Goal: Task Accomplishment & Management: Complete application form

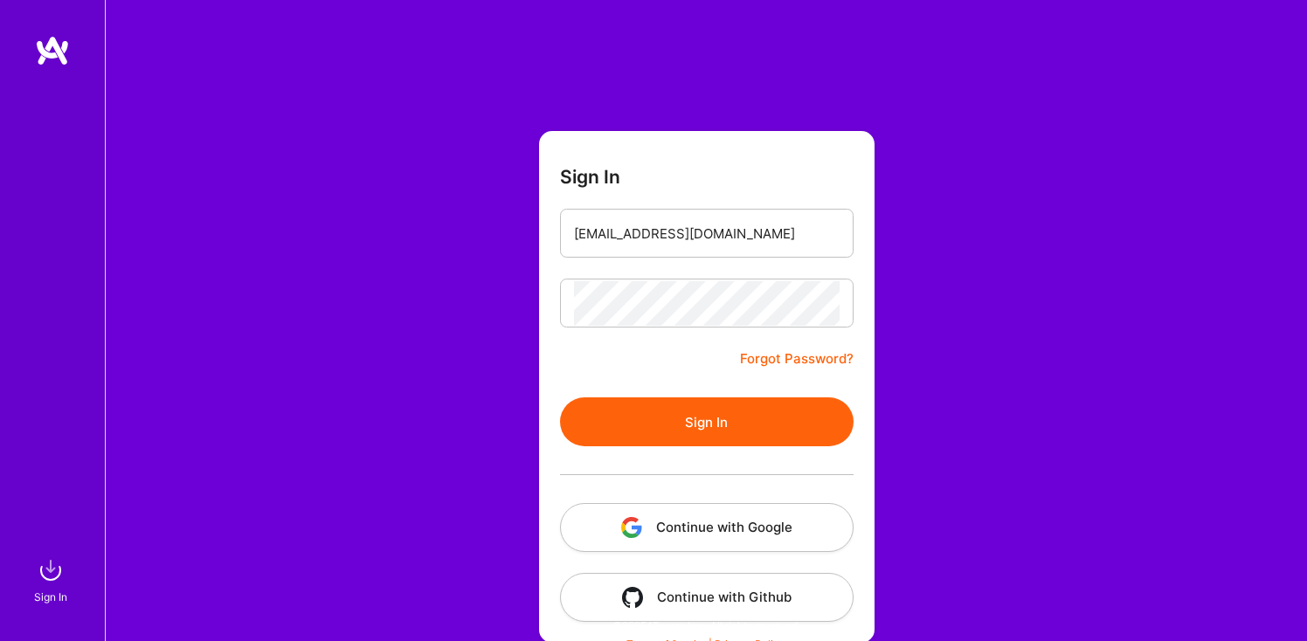
click at [706, 432] on button "Sign In" at bounding box center [706, 421] width 293 height 49
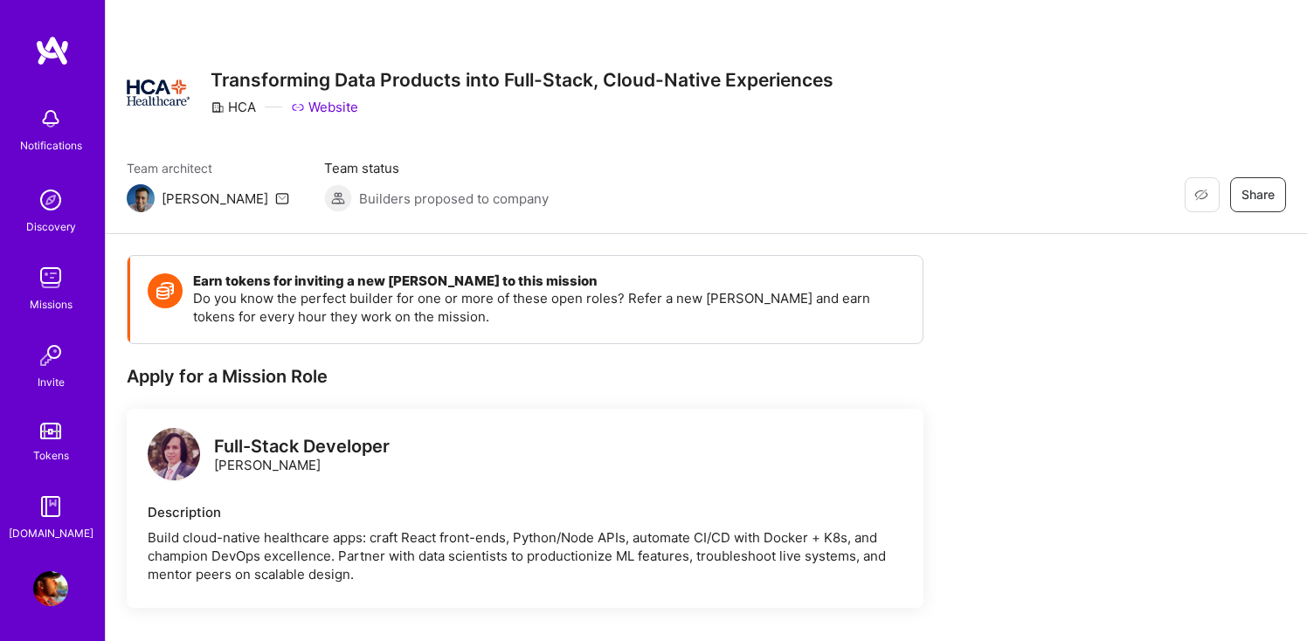
click at [58, 279] on img at bounding box center [50, 277] width 35 height 35
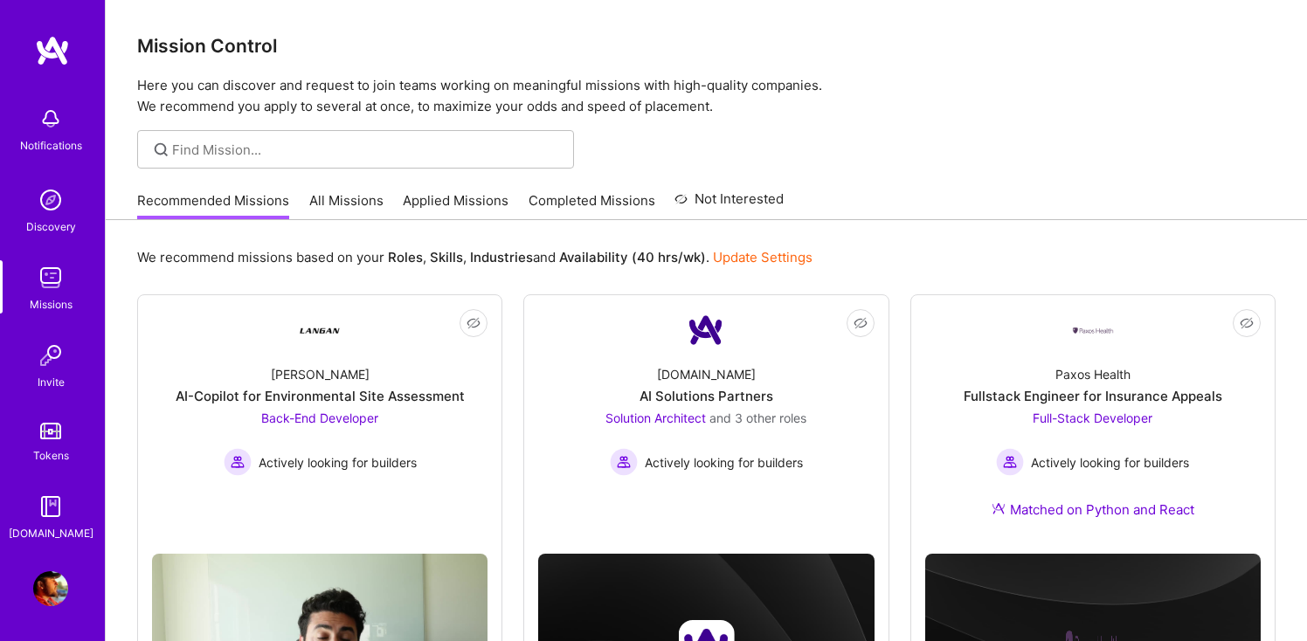
click at [460, 192] on link "Applied Missions" at bounding box center [456, 205] width 106 height 29
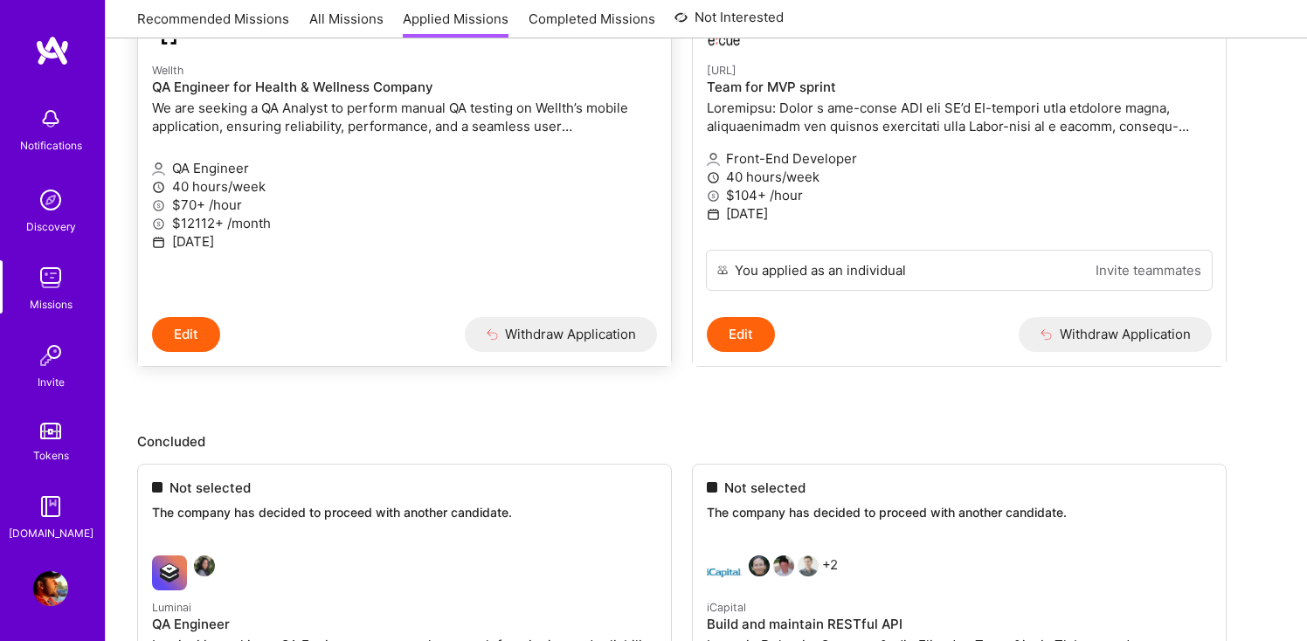
scroll to position [418, 0]
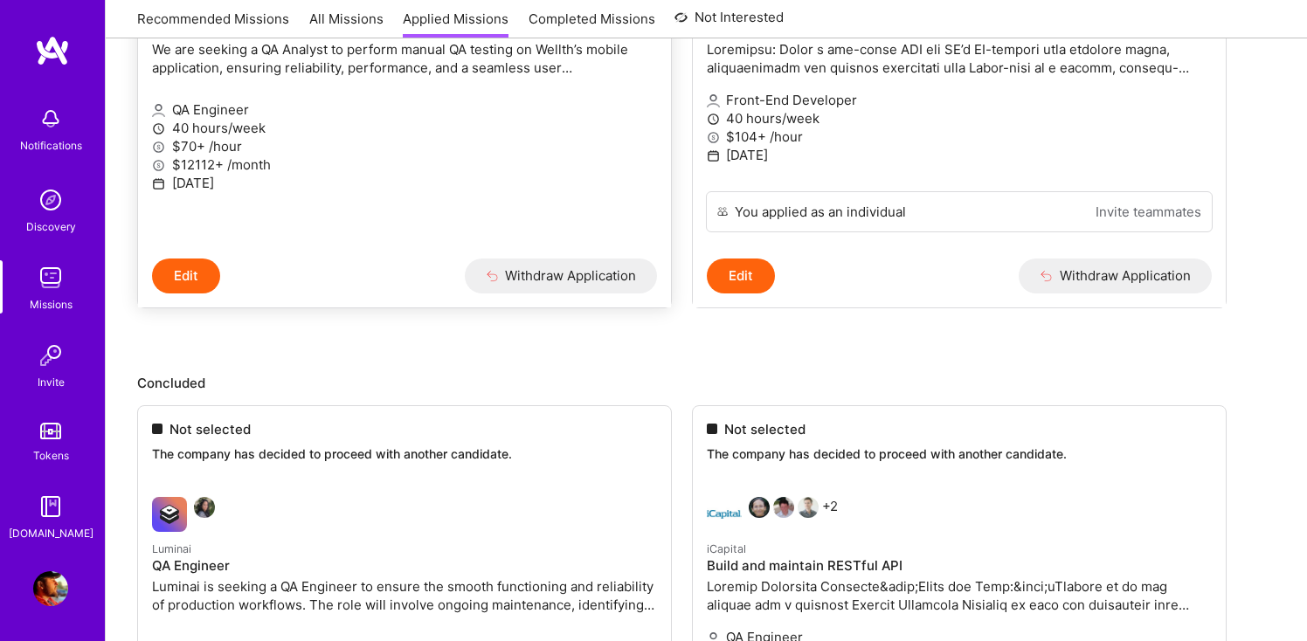
click at [200, 292] on button "Edit" at bounding box center [186, 276] width 68 height 35
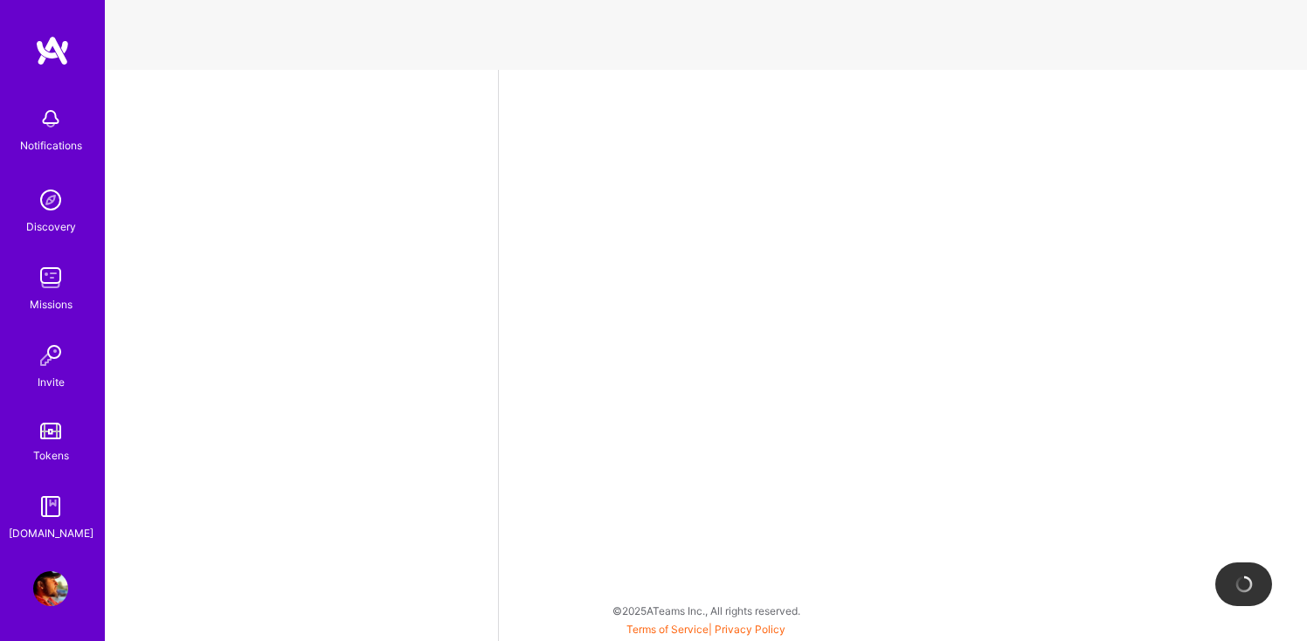
select select "US"
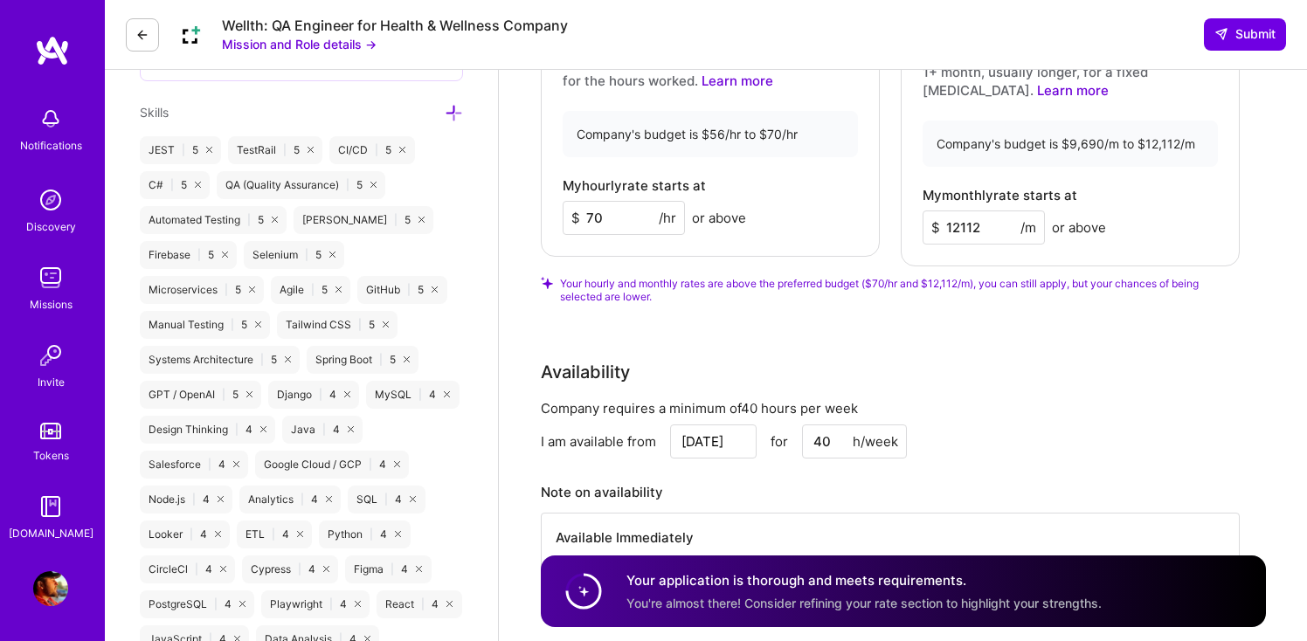
scroll to position [1019, 0]
click at [1223, 47] on button "Submit" at bounding box center [1245, 33] width 82 height 31
click at [140, 31] on icon at bounding box center [142, 35] width 14 height 14
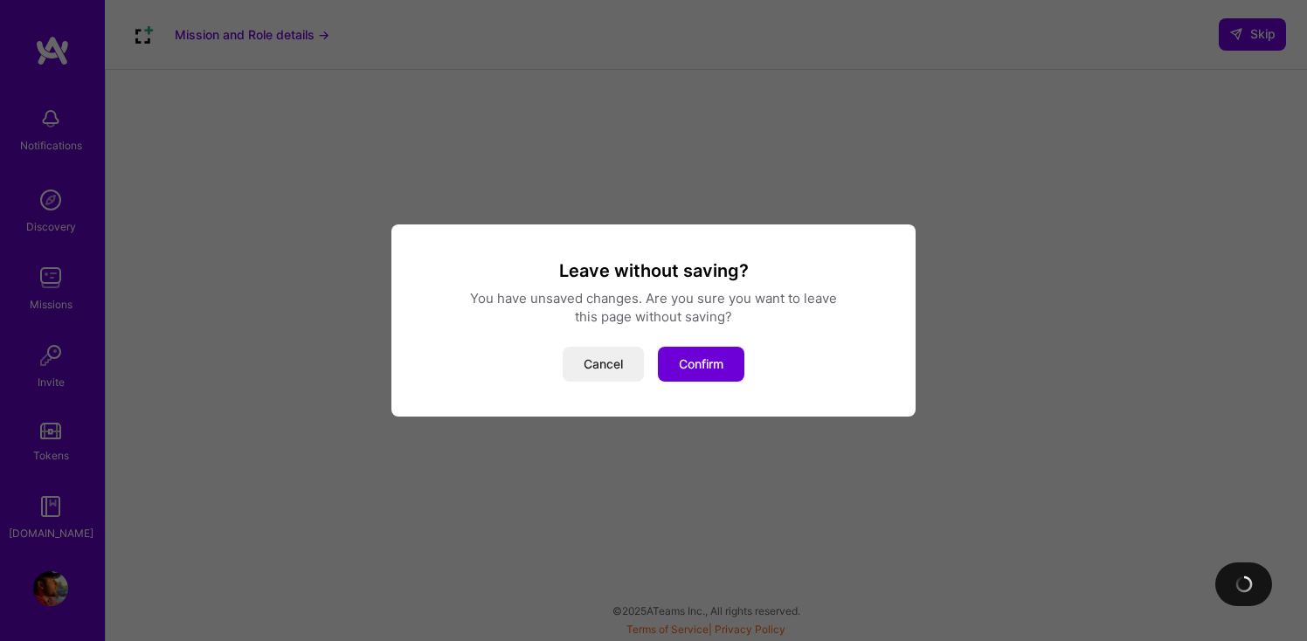
scroll to position [341, 0]
click at [707, 362] on button "Confirm" at bounding box center [701, 364] width 86 height 35
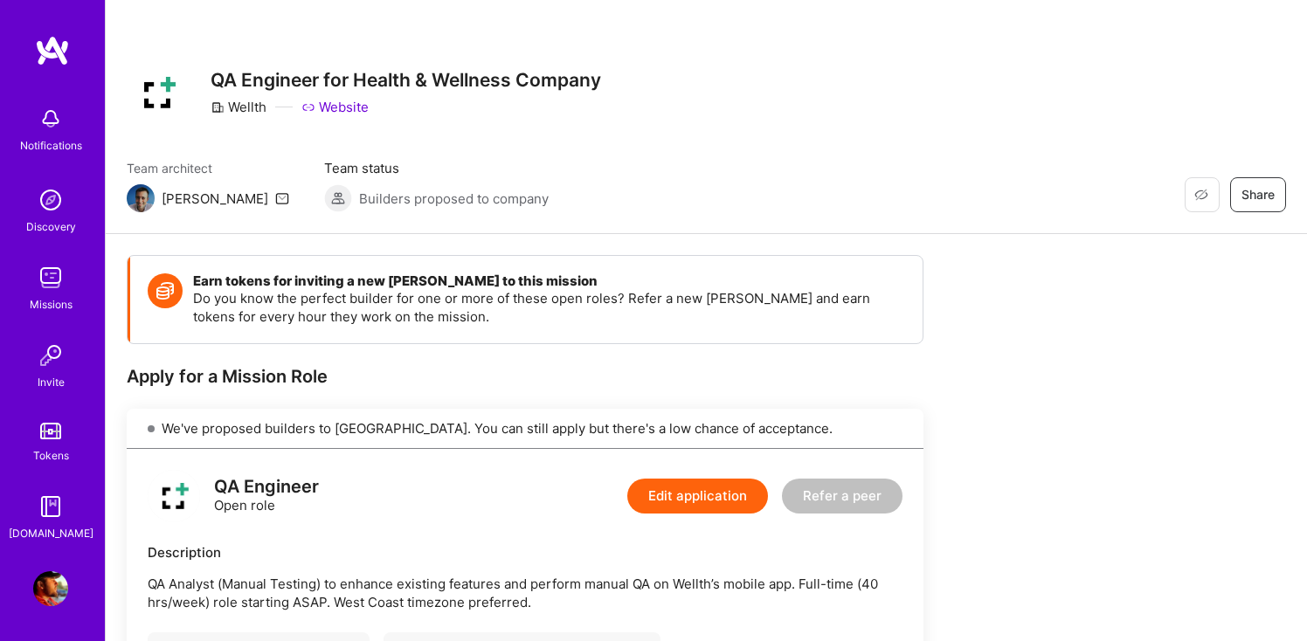
click at [308, 427] on div "We've proposed builders to [GEOGRAPHIC_DATA]. You can still apply but there's a…" at bounding box center [525, 429] width 797 height 40
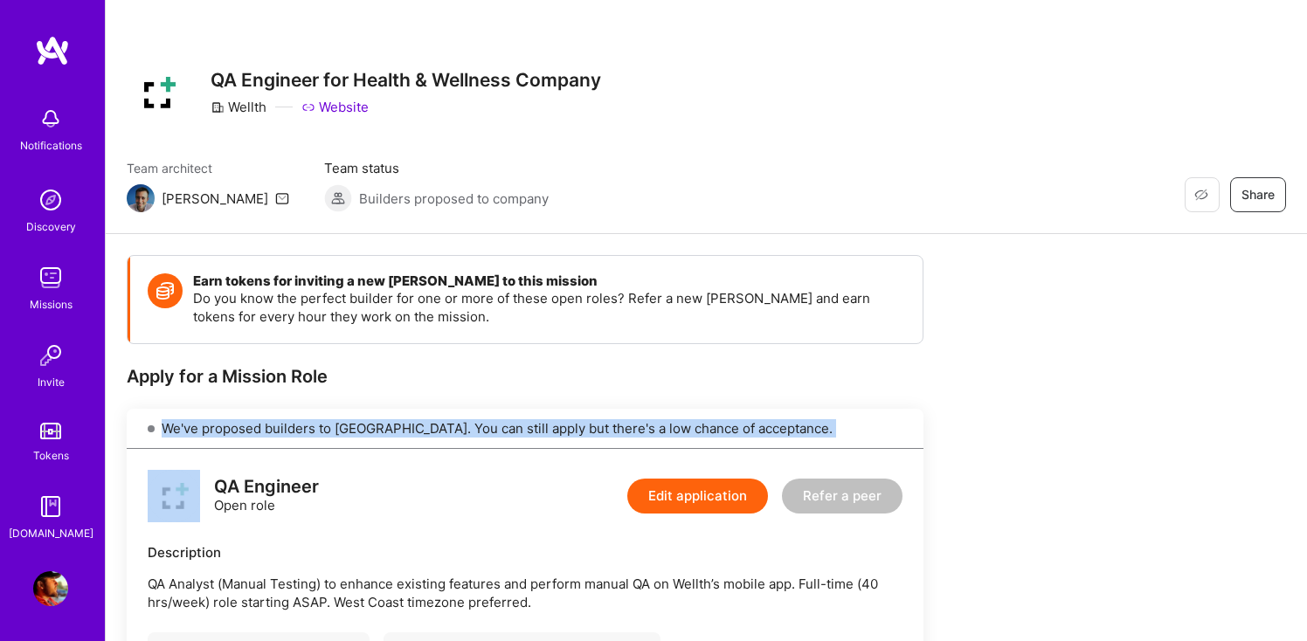
click at [49, 279] on img at bounding box center [50, 277] width 35 height 35
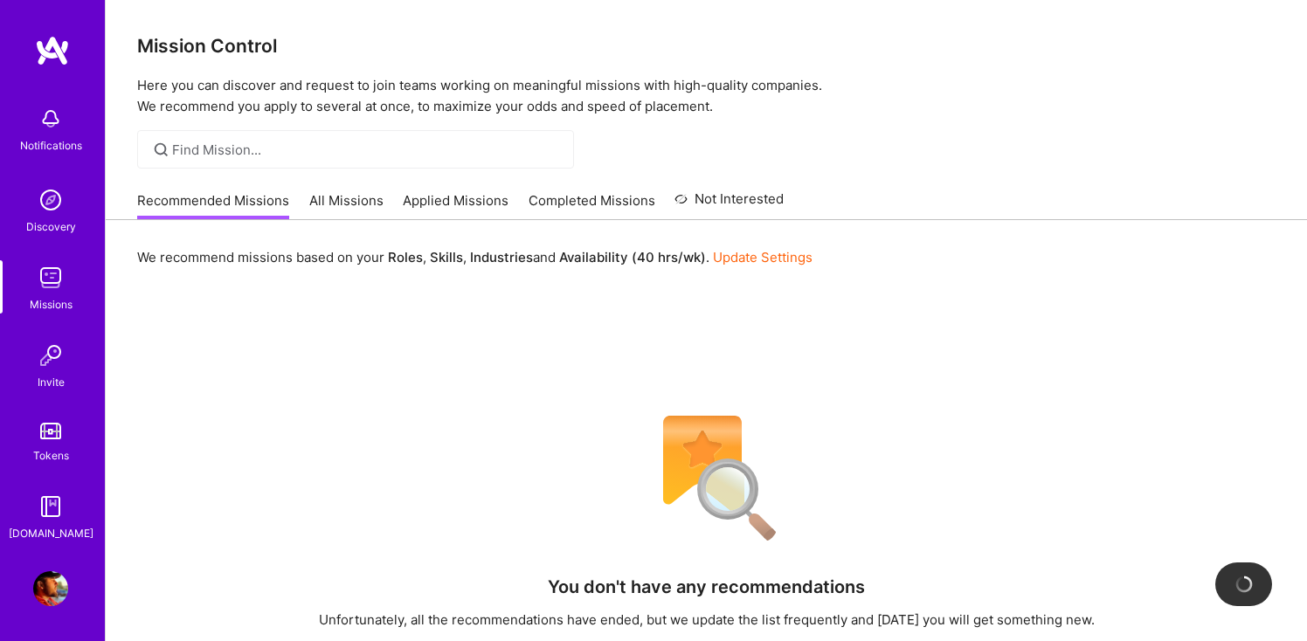
click at [562, 208] on link "Completed Missions" at bounding box center [591, 205] width 127 height 29
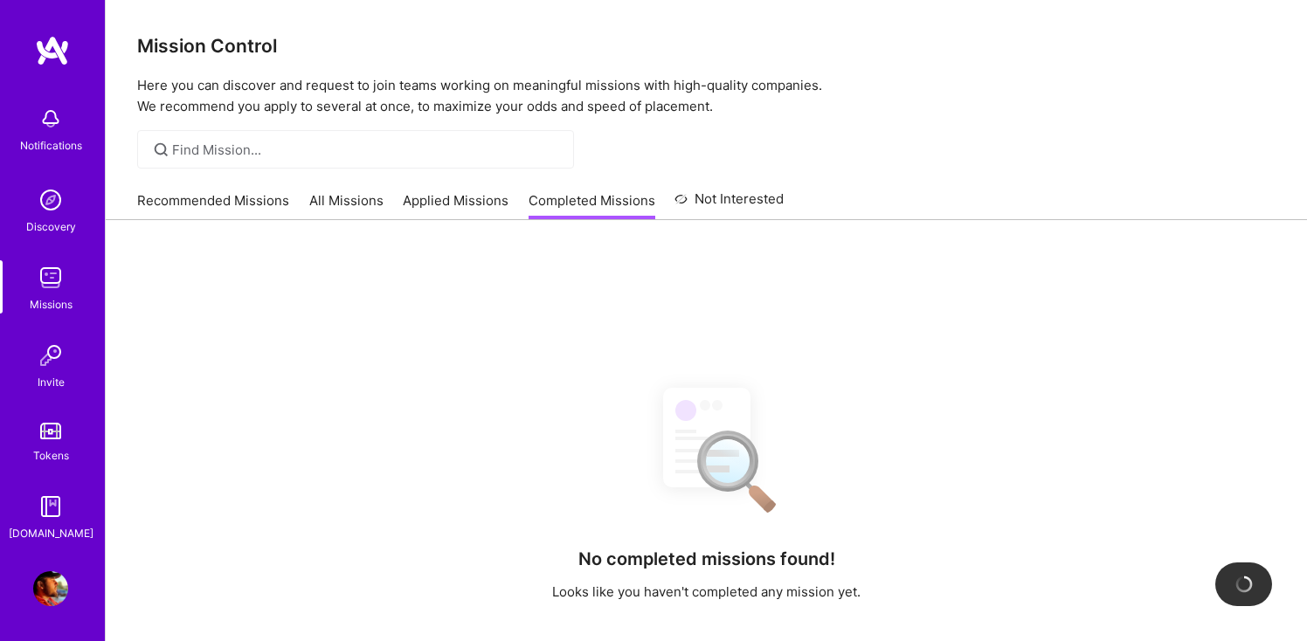
click at [458, 197] on link "Applied Missions" at bounding box center [456, 205] width 106 height 29
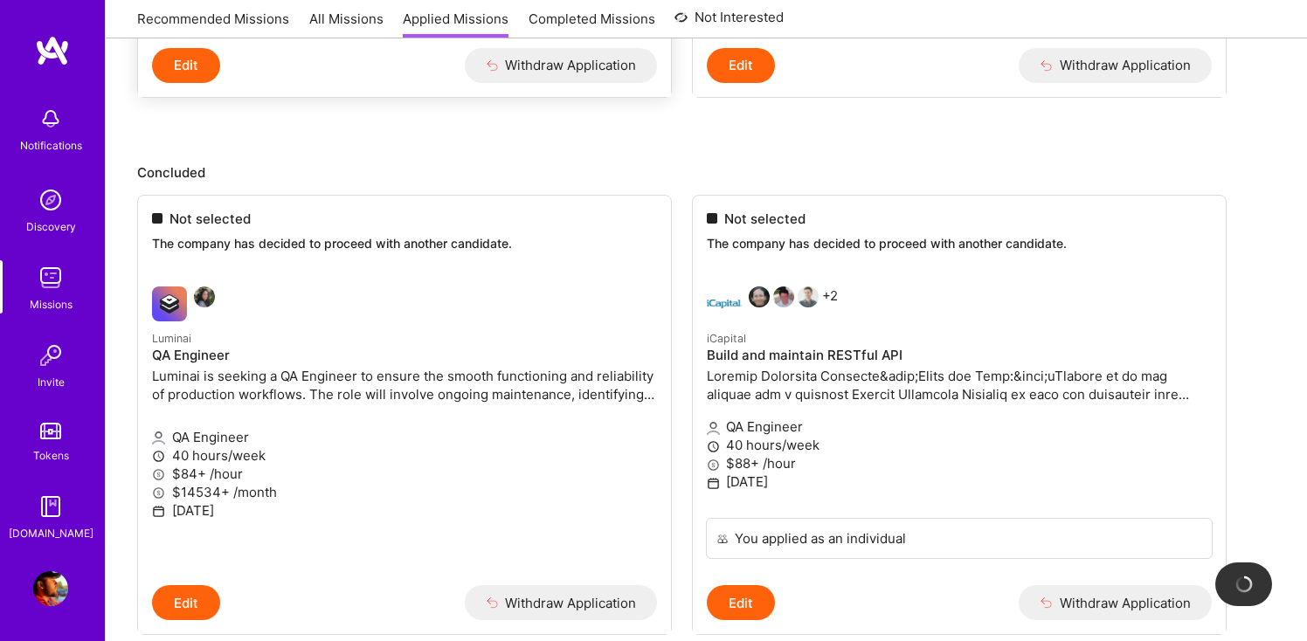
scroll to position [638, 0]
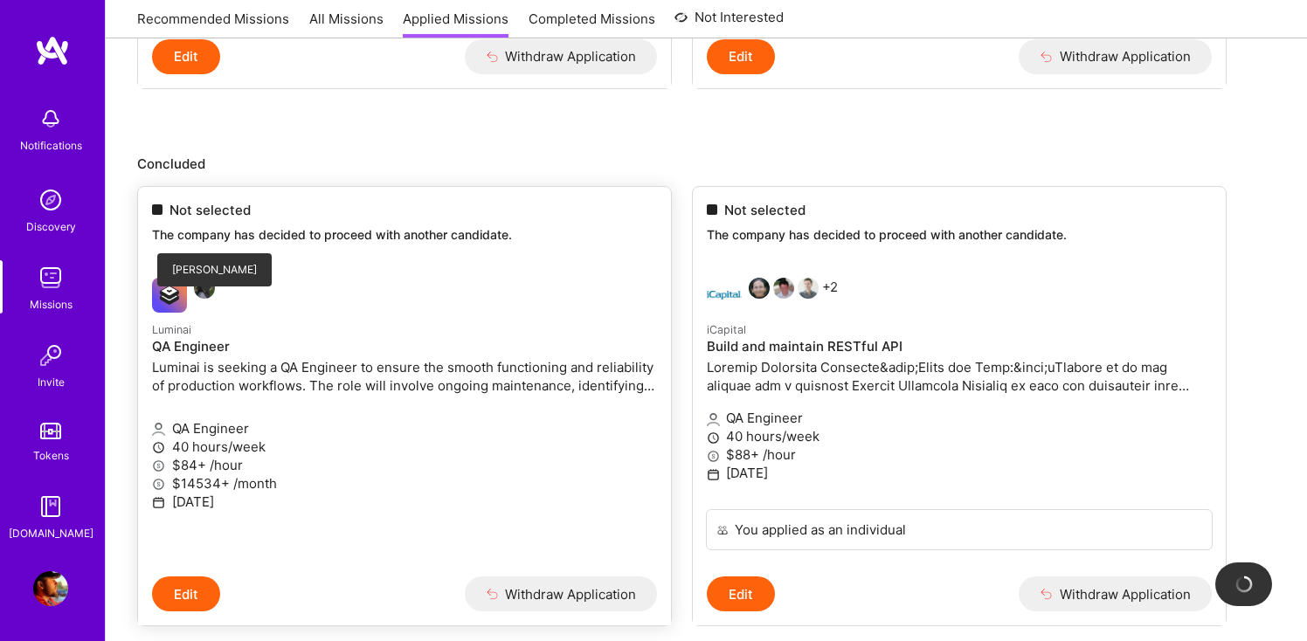
click at [204, 299] on img at bounding box center [204, 288] width 21 height 21
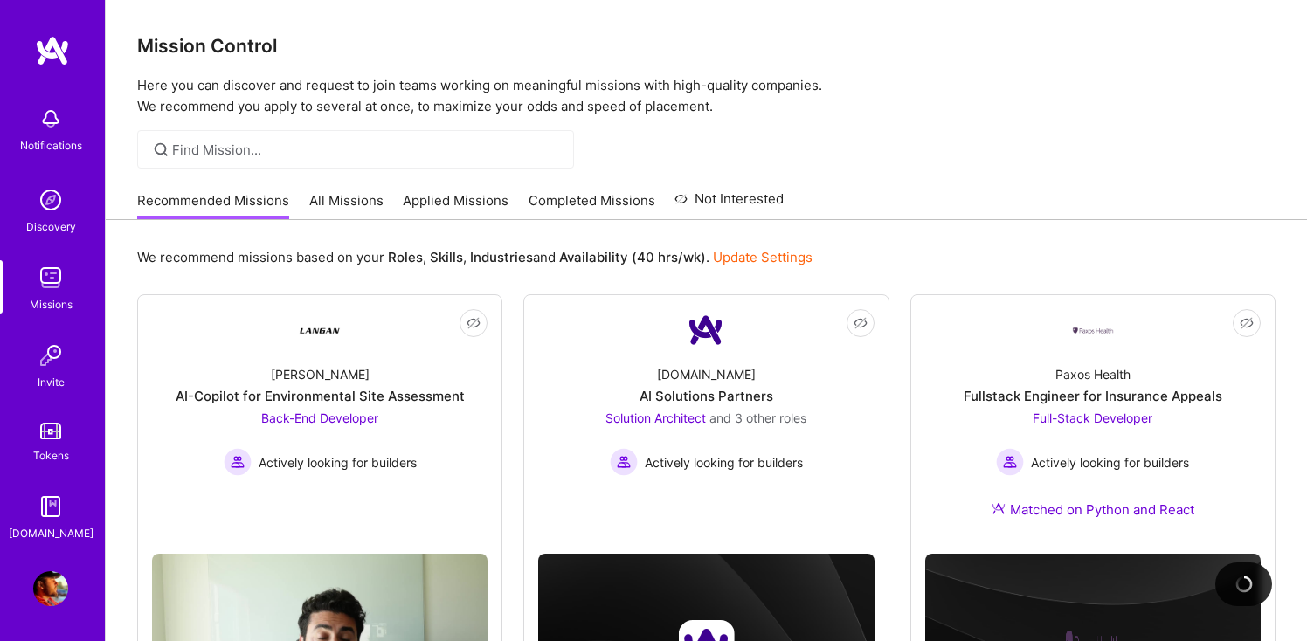
click at [53, 281] on img at bounding box center [50, 277] width 35 height 35
click at [42, 213] on img at bounding box center [50, 200] width 35 height 35
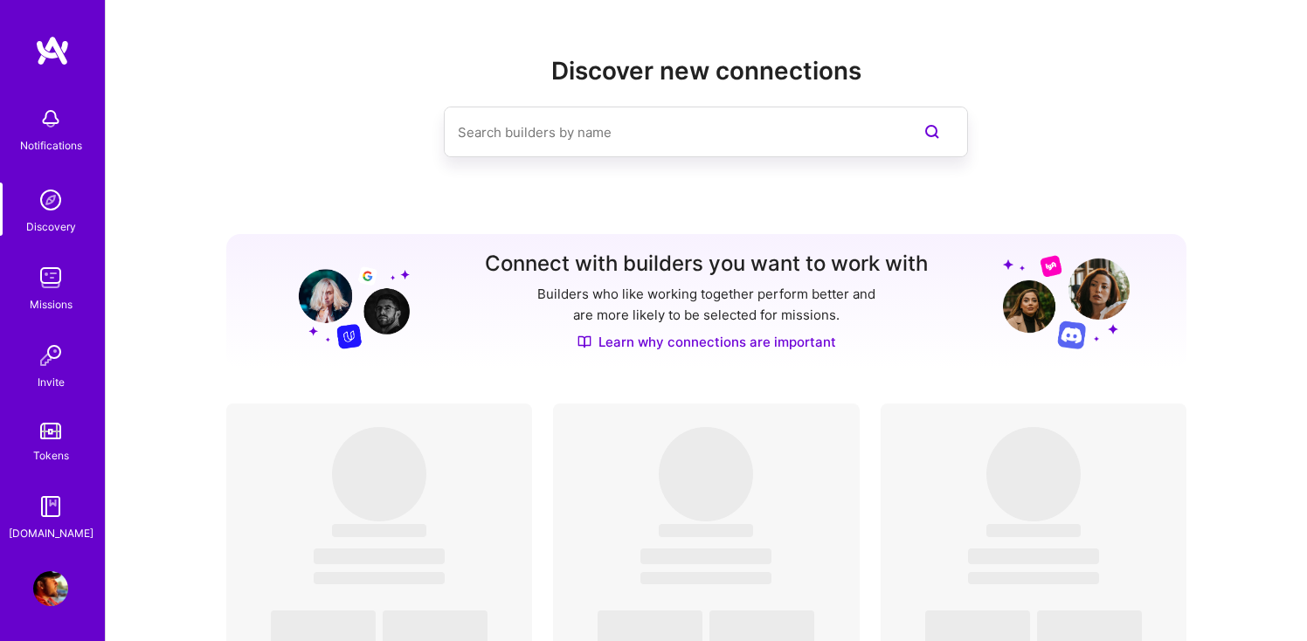
click at [652, 162] on div "Discover new connections" at bounding box center [706, 135] width 961 height 156
click at [635, 125] on input at bounding box center [671, 132] width 426 height 45
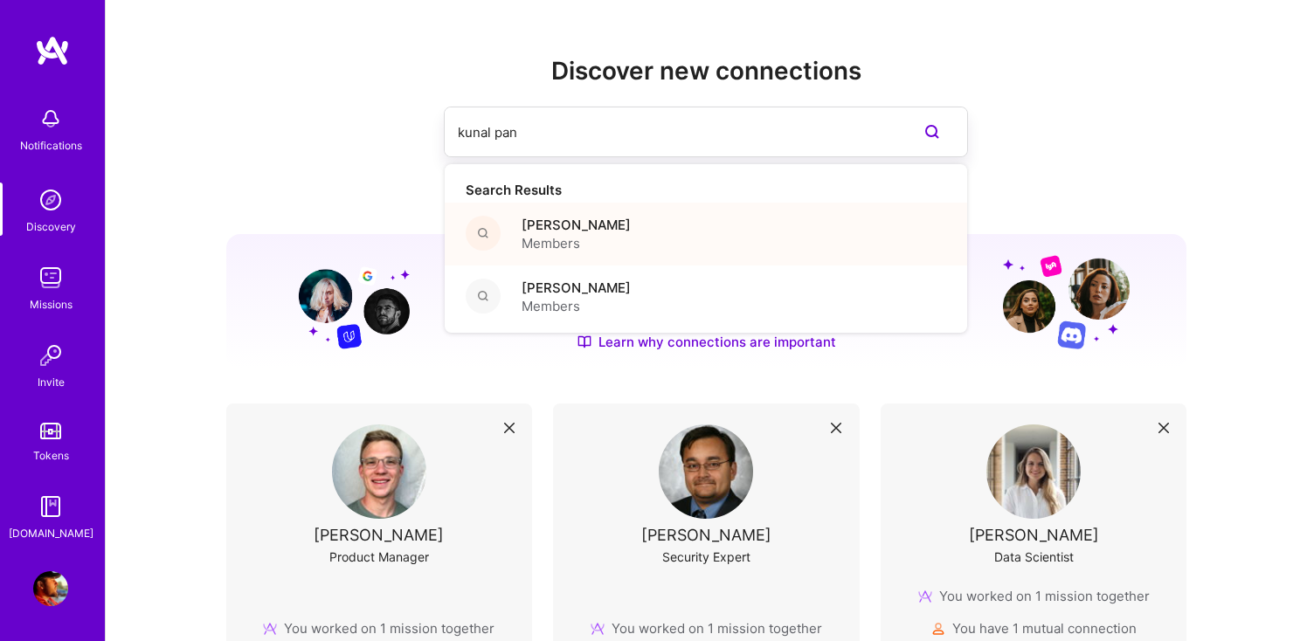
type input "kunal pan"
click at [633, 238] on div "[PERSON_NAME] Members" at bounding box center [706, 234] width 522 height 63
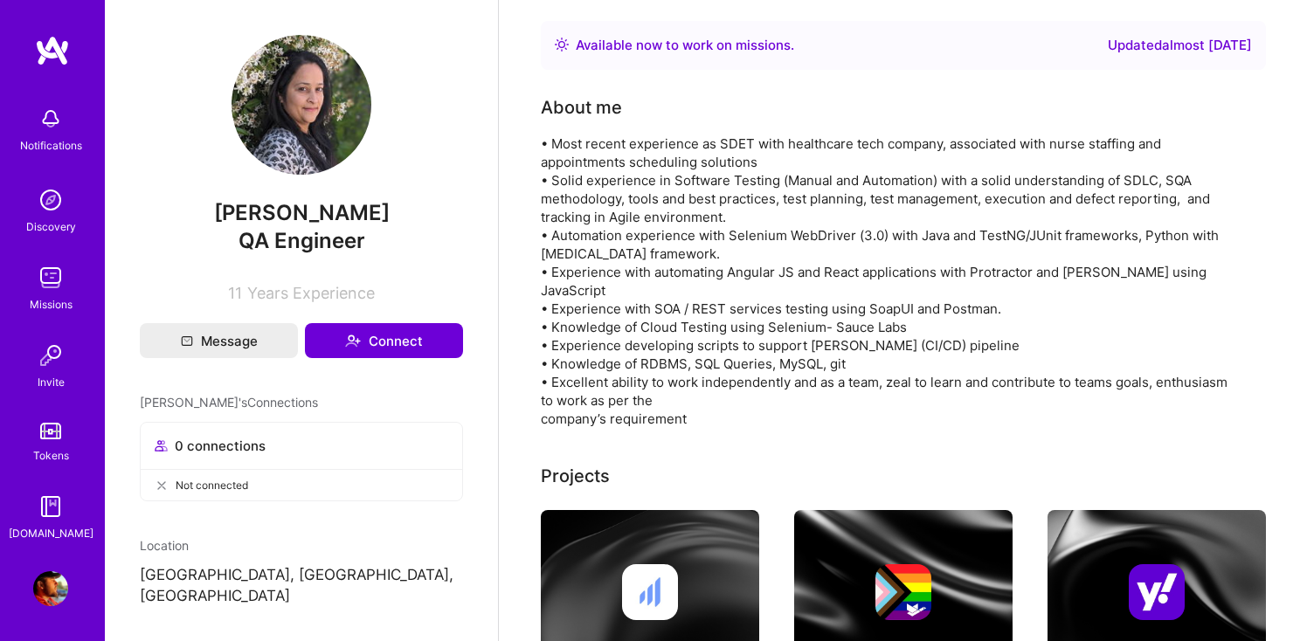
click at [51, 276] on img at bounding box center [50, 277] width 35 height 35
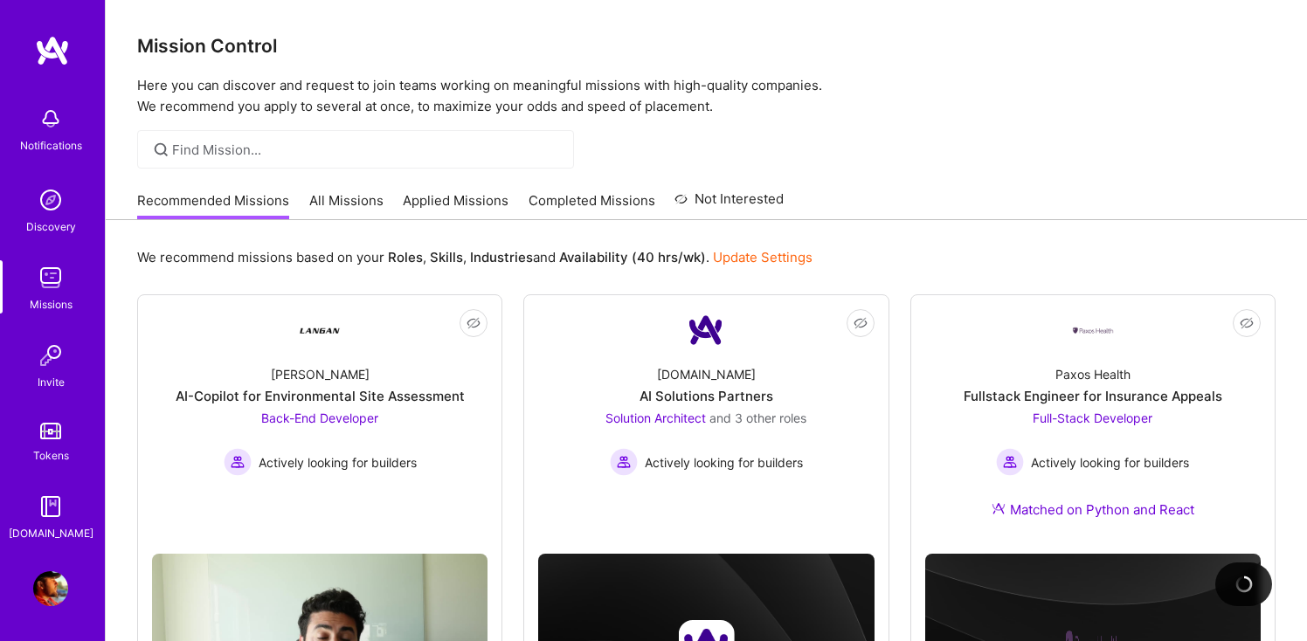
click at [457, 184] on div "Recommended Missions All Missions Applied Missions Completed Missions Not Inter…" at bounding box center [460, 201] width 646 height 38
click at [458, 194] on link "Applied Missions" at bounding box center [456, 205] width 106 height 29
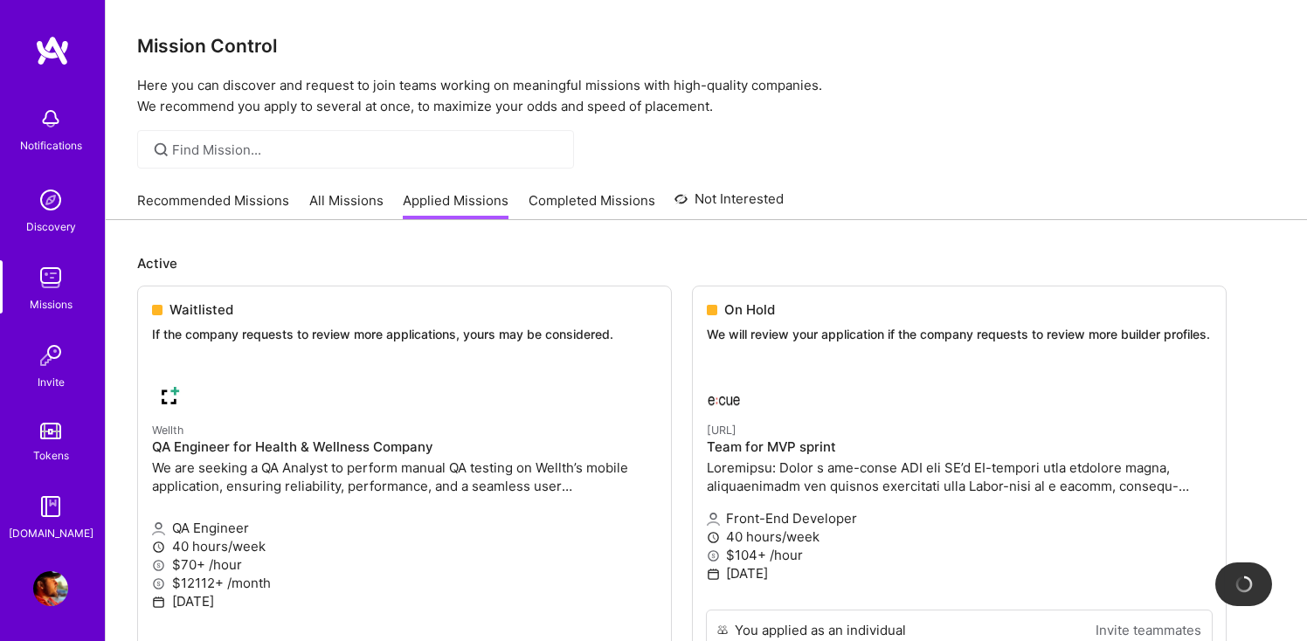
click at [322, 201] on link "All Missions" at bounding box center [346, 205] width 74 height 29
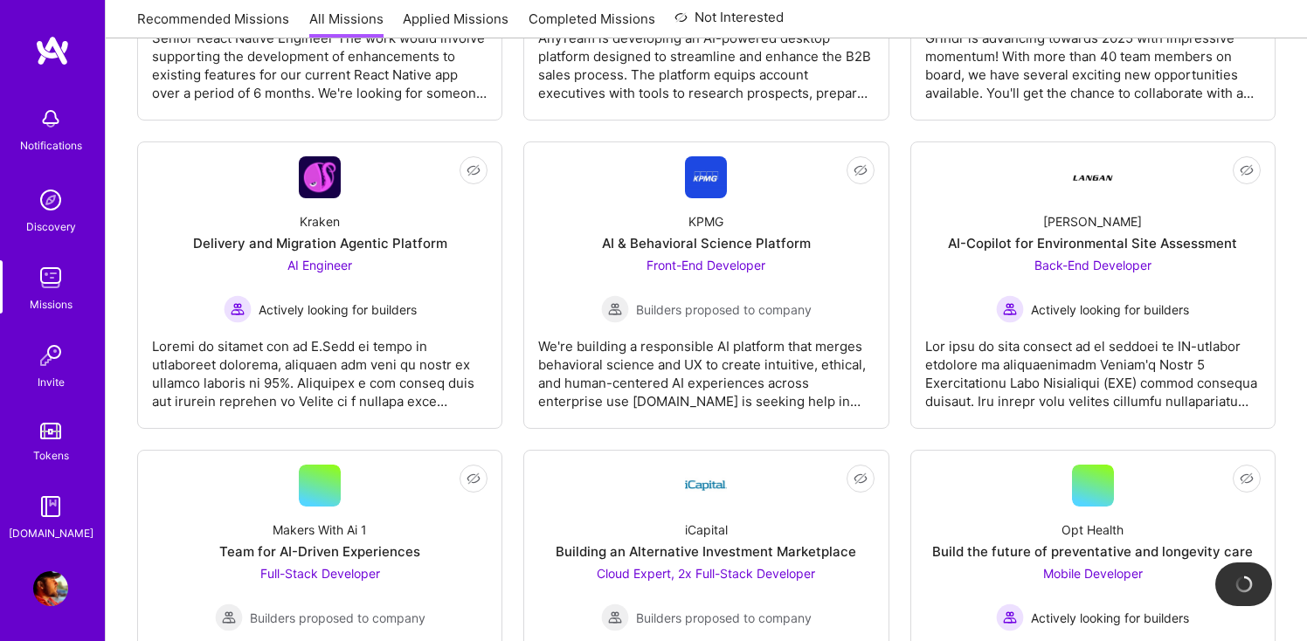
scroll to position [5153, 0]
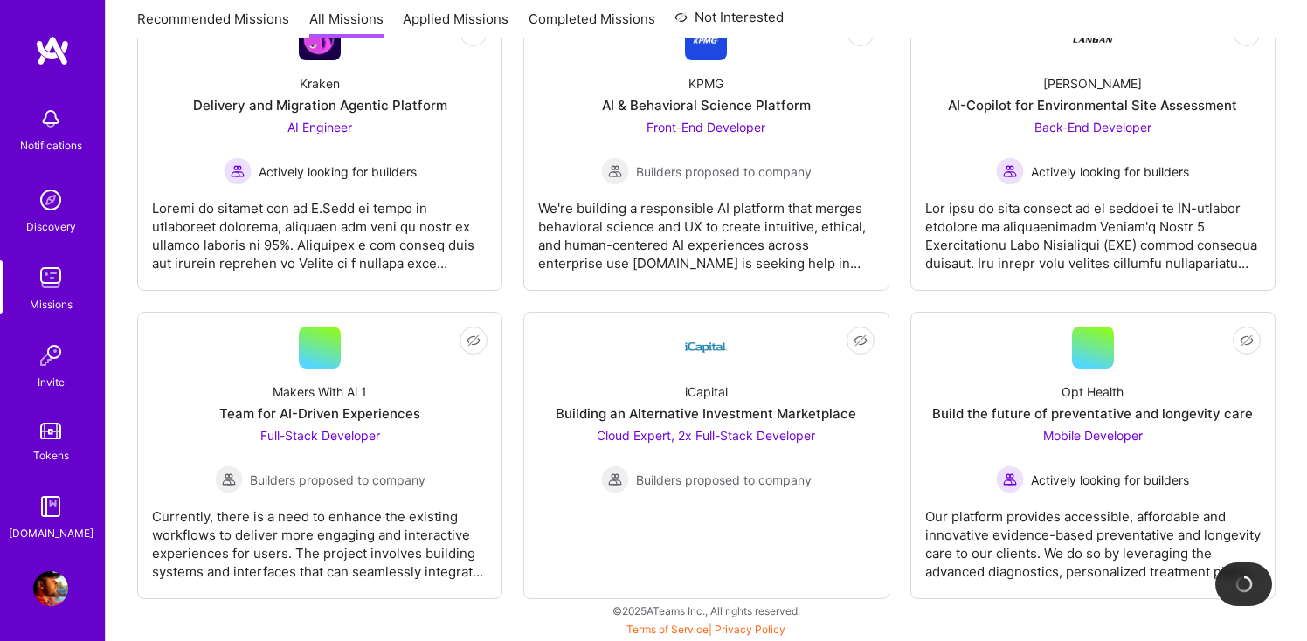
click at [60, 129] on img at bounding box center [50, 118] width 35 height 35
click at [59, 176] on div "Notifications Discovery Missions Invite Tokens [DOMAIN_NAME]" at bounding box center [52, 320] width 105 height 445
click at [56, 215] on img at bounding box center [50, 200] width 35 height 35
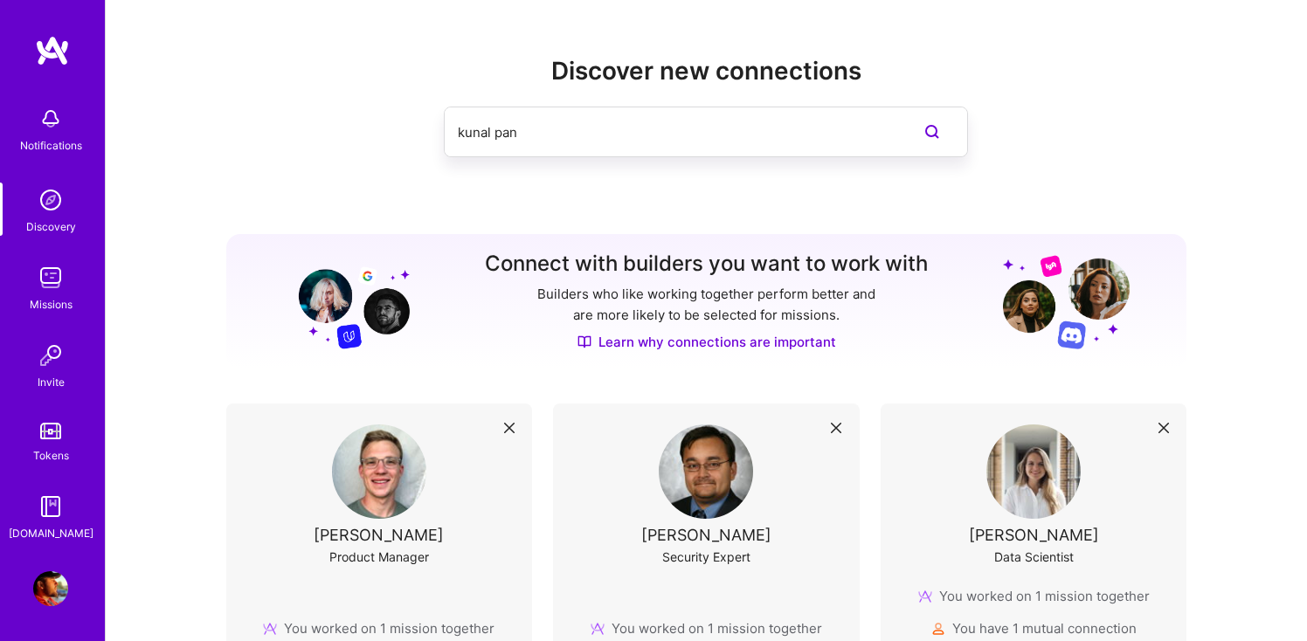
click at [47, 285] on img at bounding box center [50, 277] width 35 height 35
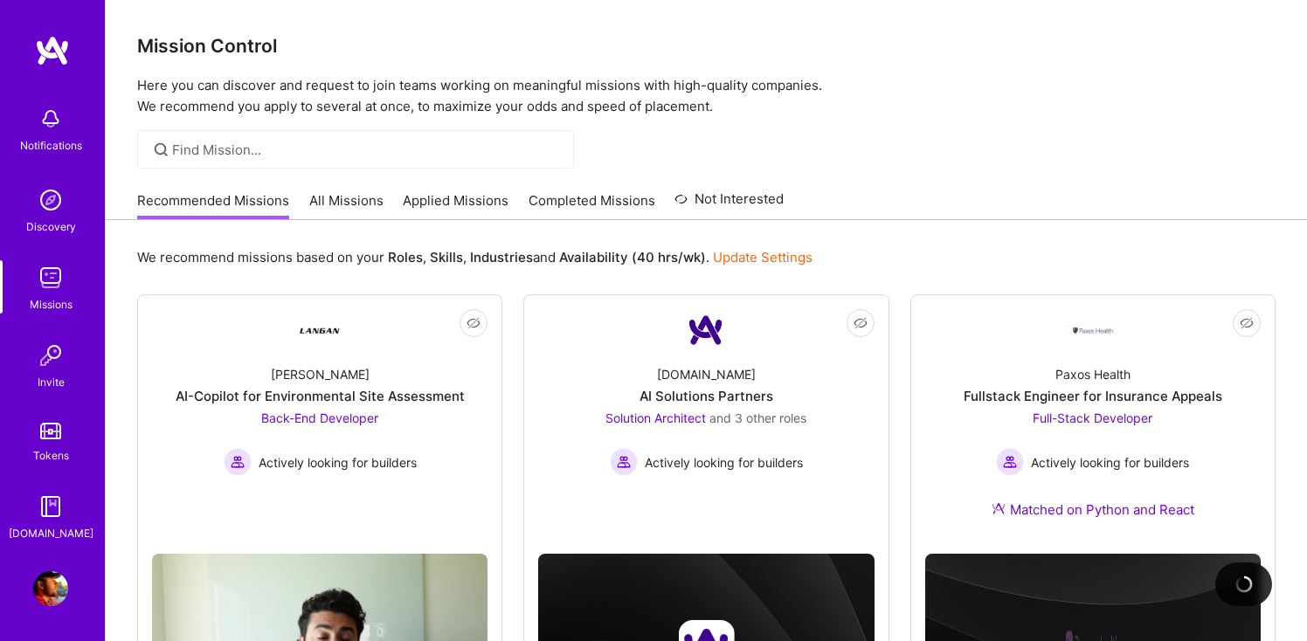
click at [350, 193] on link "All Missions" at bounding box center [346, 205] width 74 height 29
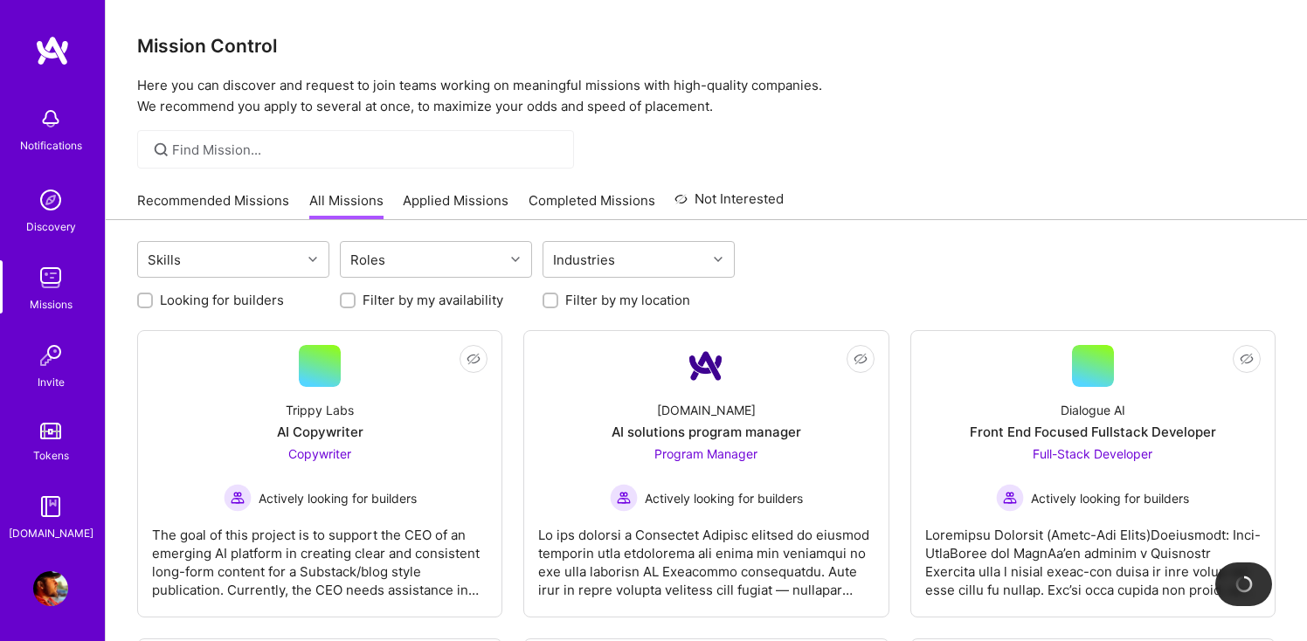
click at [421, 204] on link "Applied Missions" at bounding box center [456, 205] width 106 height 29
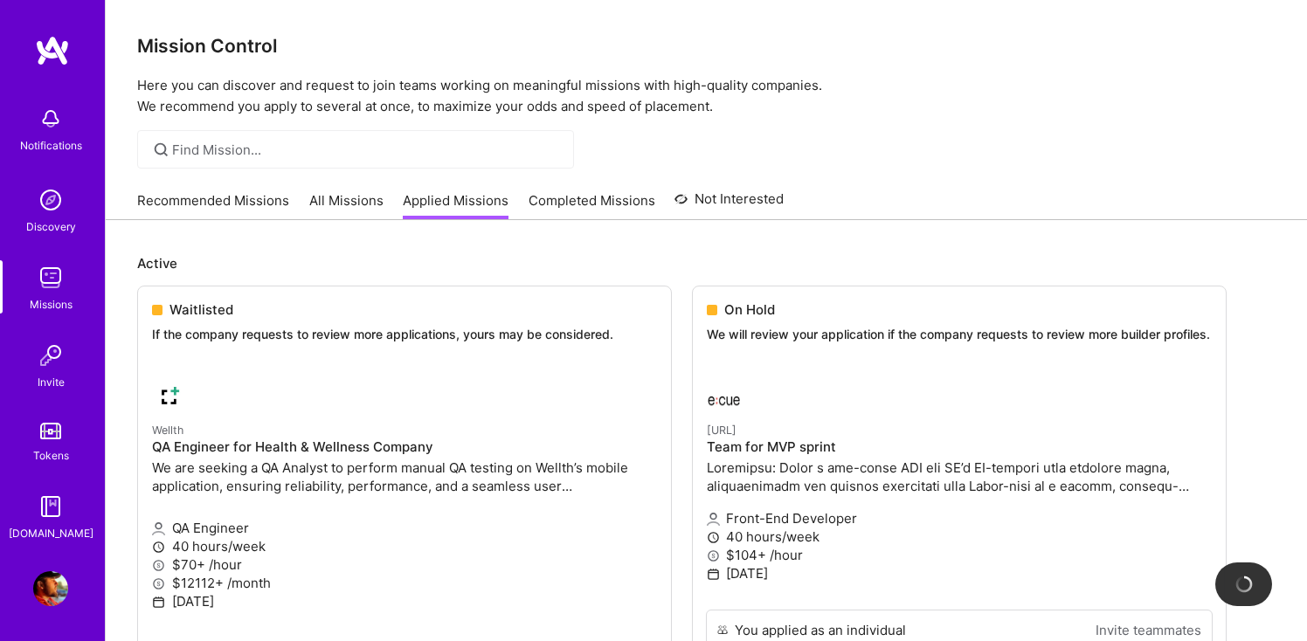
click at [222, 196] on link "Recommended Missions" at bounding box center [213, 205] width 152 height 29
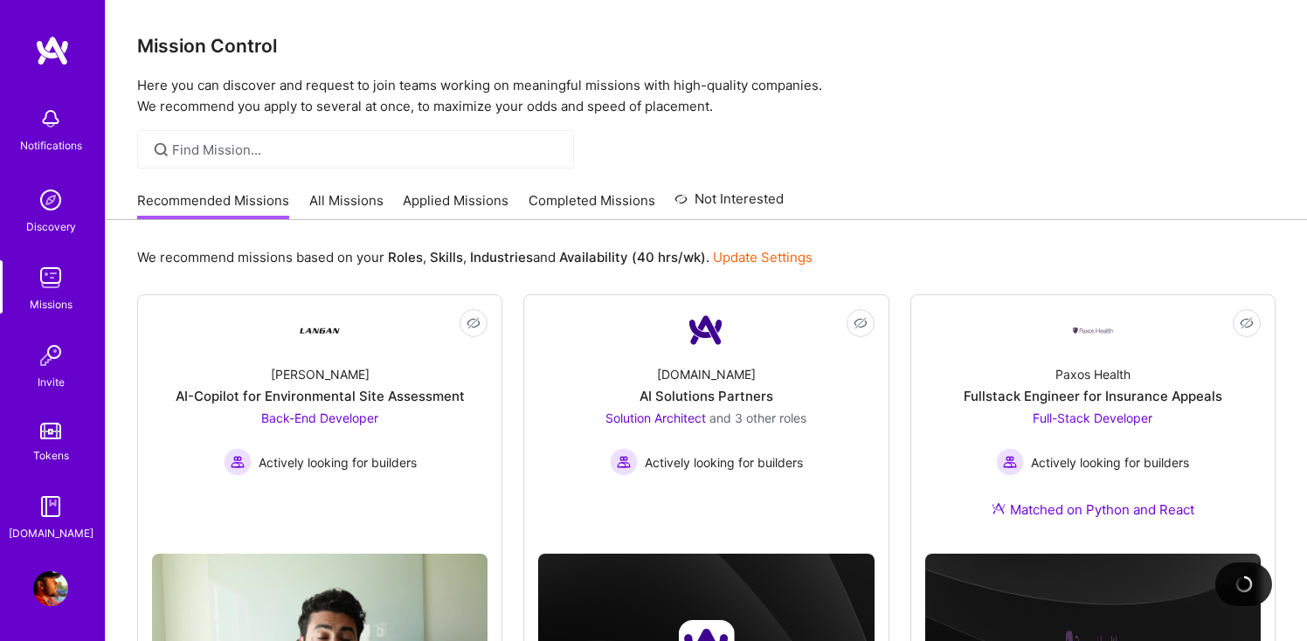
click at [342, 201] on link "All Missions" at bounding box center [346, 205] width 74 height 29
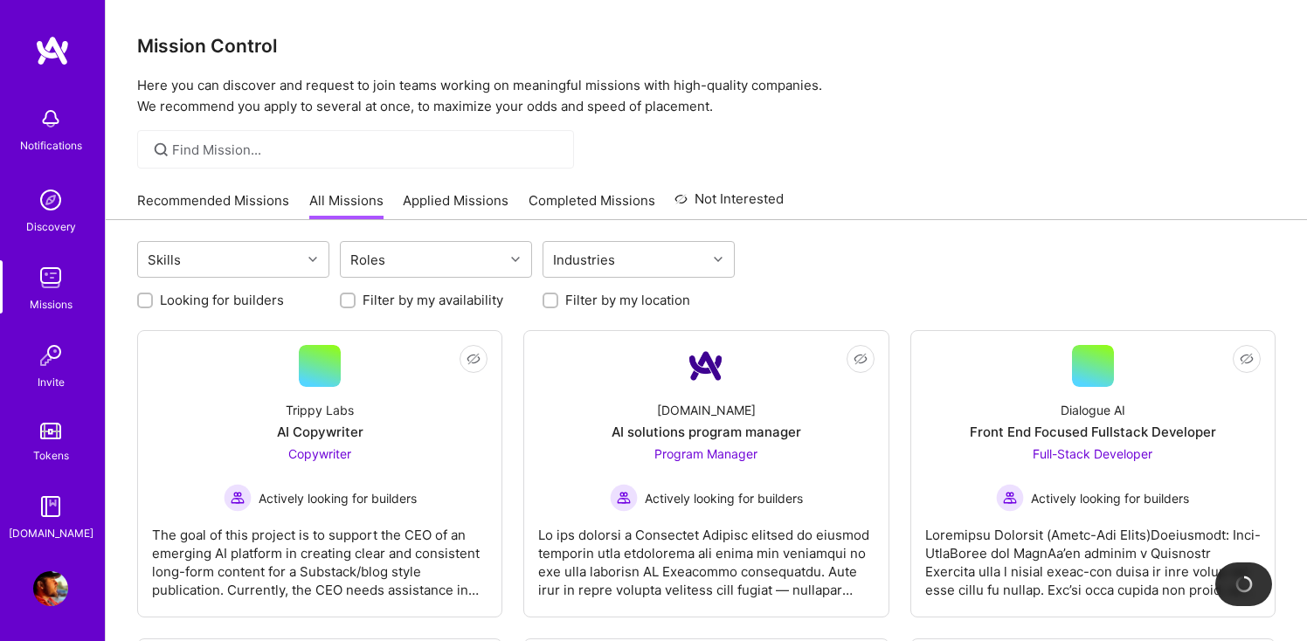
click at [459, 195] on link "Applied Missions" at bounding box center [456, 205] width 106 height 29
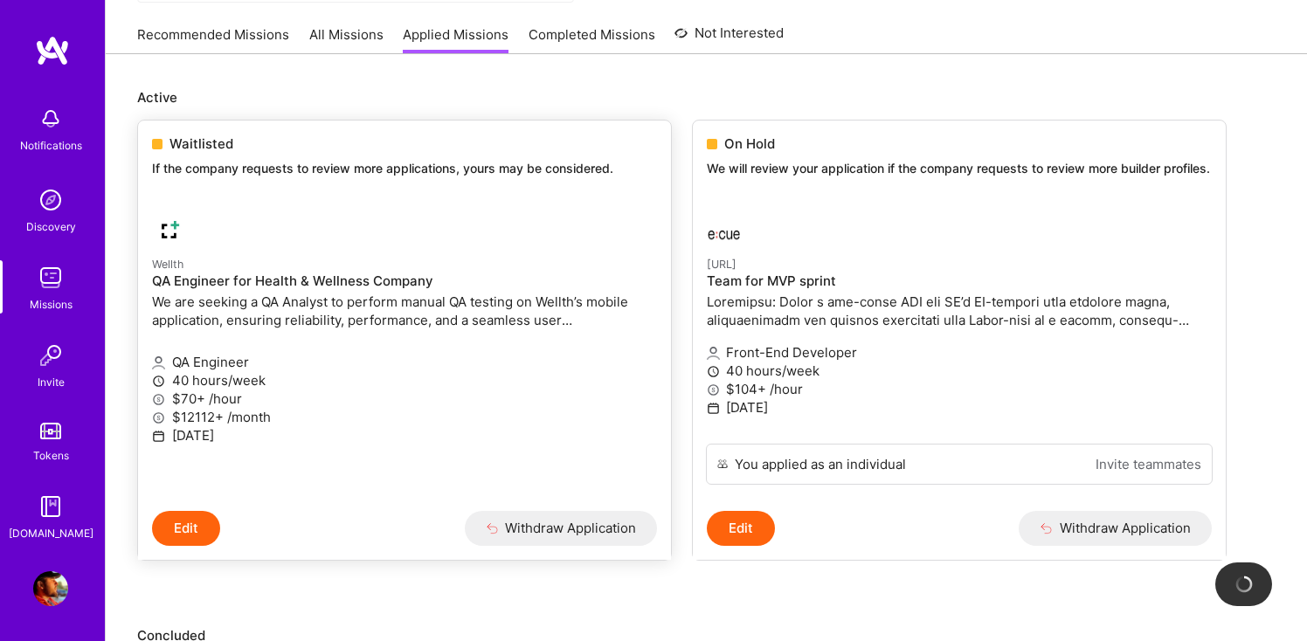
scroll to position [156, 0]
